Goal: Find specific page/section: Find specific page/section

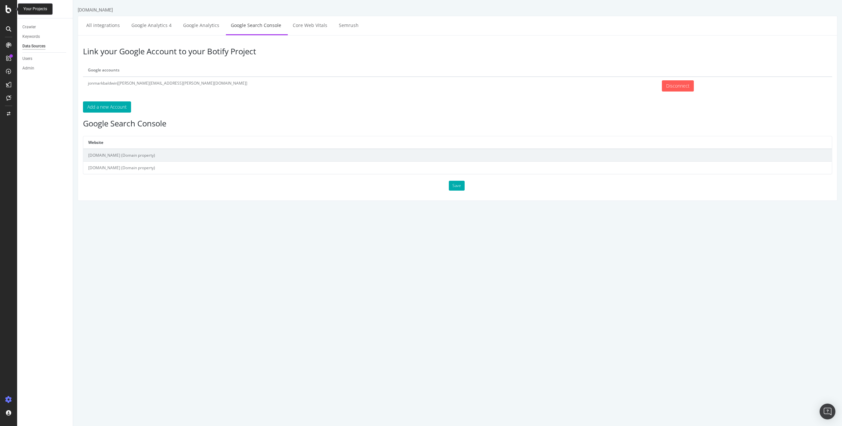
click at [11, 11] on icon at bounding box center [9, 9] width 6 height 8
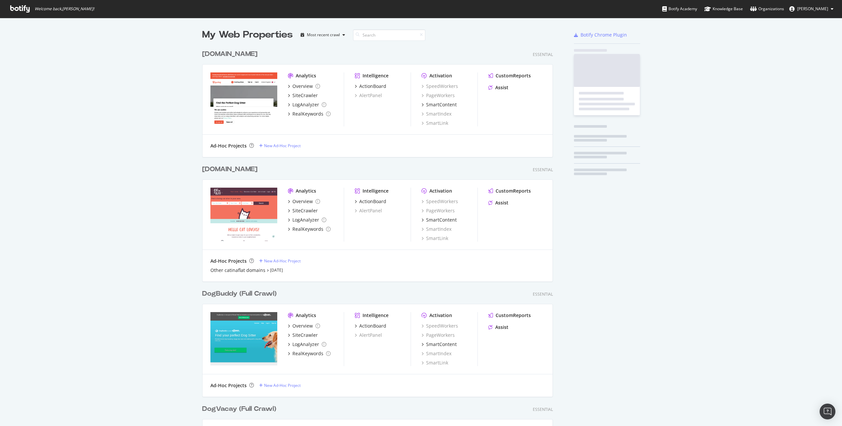
scroll to position [426, 842]
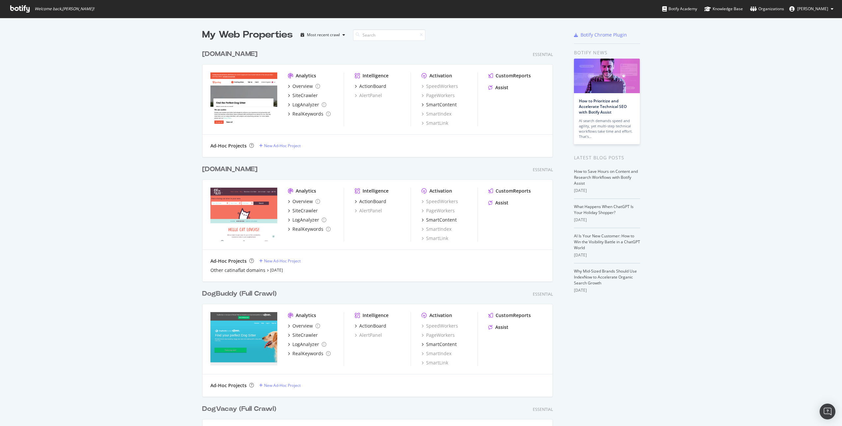
click at [220, 54] on div "[DOMAIN_NAME]" at bounding box center [229, 54] width 55 height 10
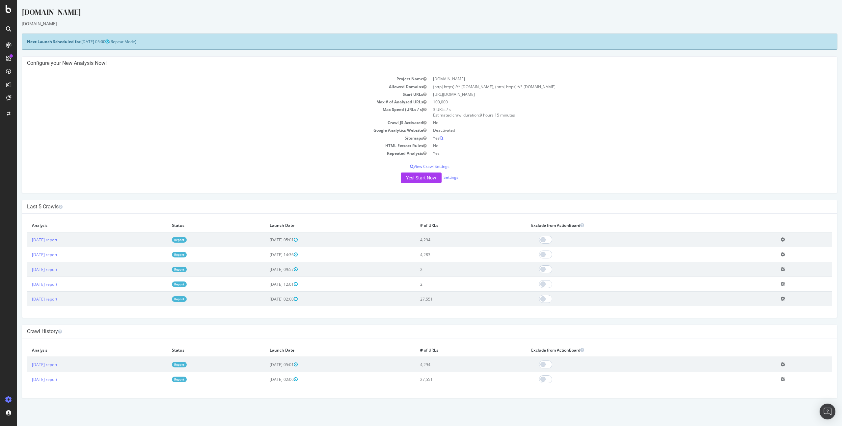
click at [226, 27] on div "[DOMAIN_NAME]" at bounding box center [429, 23] width 815 height 7
click at [150, 199] on div "[DOMAIN_NAME] [DOMAIN_NAME] × × Next Launch Scheduled for: [DATE] 05:00 (Repeat…" at bounding box center [429, 203] width 825 height 392
click at [97, 119] on td "Crawl JS Activated" at bounding box center [228, 123] width 403 height 8
